Goal: Task Accomplishment & Management: Use online tool/utility

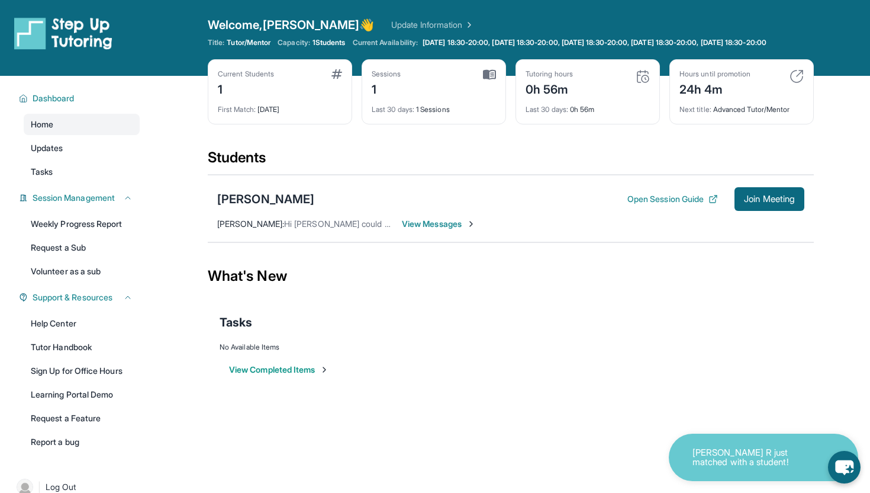
click at [458, 230] on span "View Messages" at bounding box center [439, 224] width 74 height 12
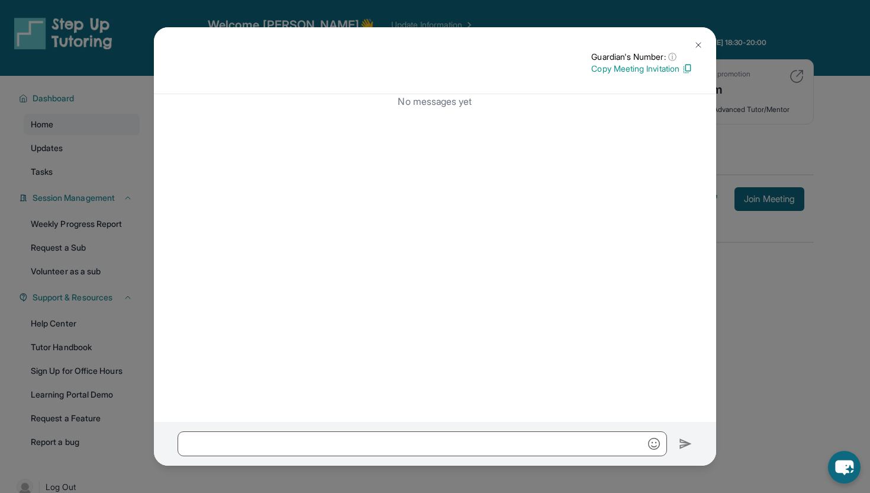
click at [772, 247] on div "Guardian's Number: ⓘ This isn't the guardian's real number — it's a private for…" at bounding box center [435, 246] width 870 height 493
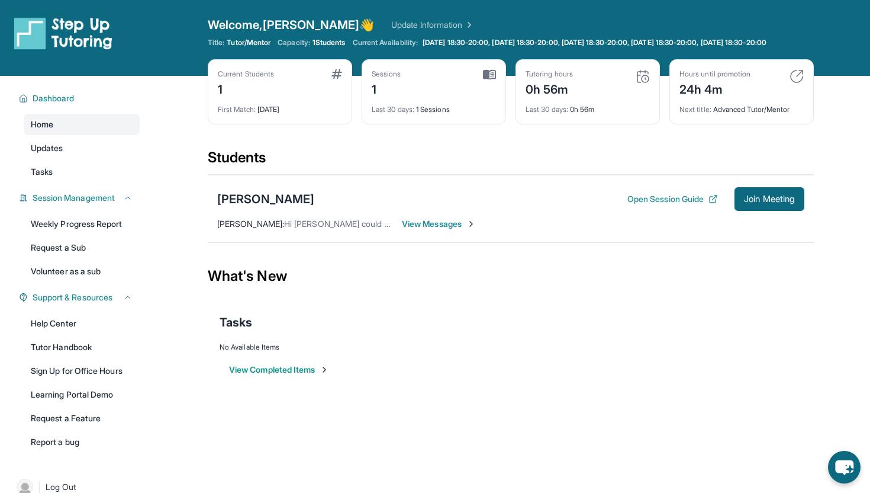
click at [313, 375] on button "View Completed Items" at bounding box center [279, 370] width 100 height 12
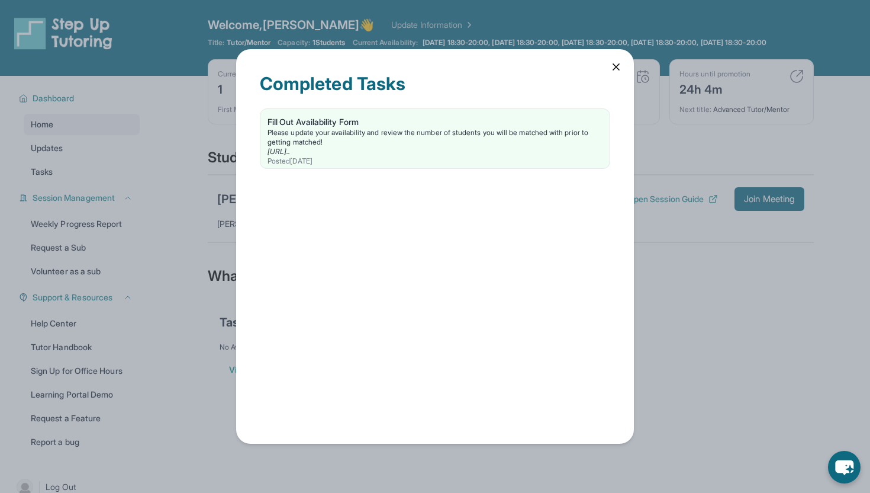
click at [705, 300] on div "Completed Tasks Fill Out Availability Form Please update your availability and …" at bounding box center [435, 246] width 870 height 493
click at [617, 71] on icon at bounding box center [616, 67] width 12 height 12
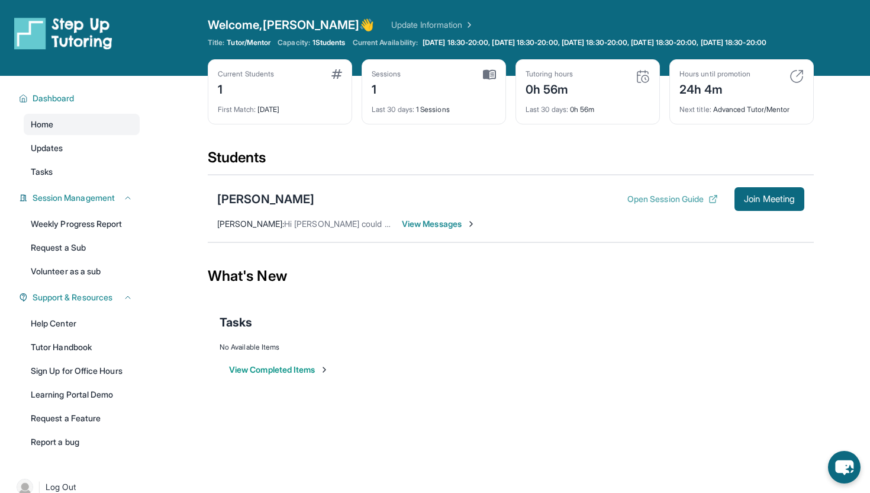
click at [636, 205] on button "Open Session Guide" at bounding box center [673, 199] width 91 height 12
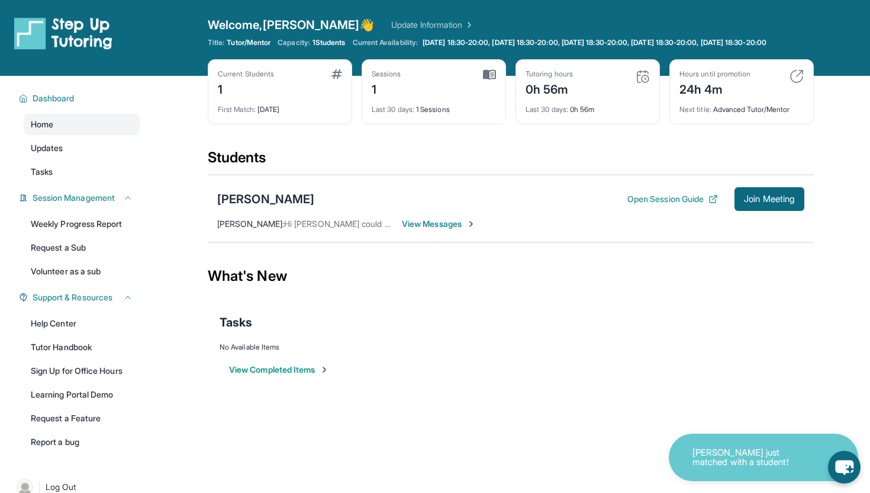
scroll to position [34, 0]
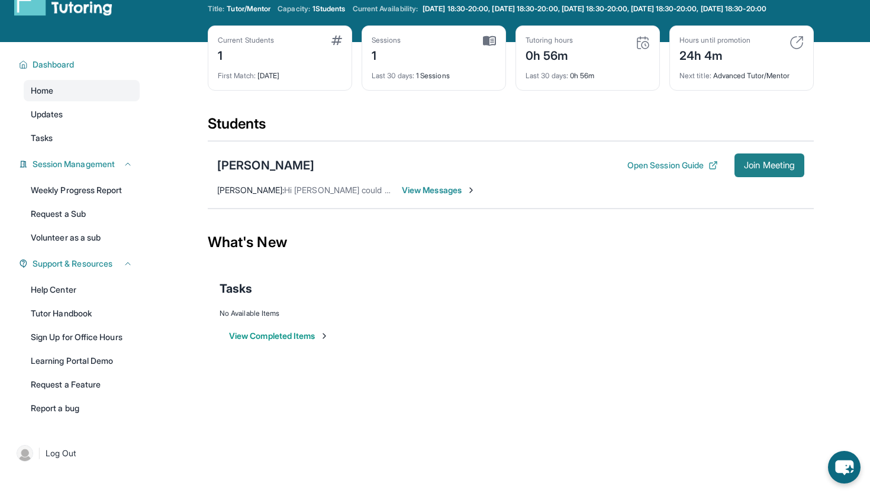
click at [760, 169] on span "Join Meeting" at bounding box center [769, 165] width 51 height 7
